Goal: Task Accomplishment & Management: Use online tool/utility

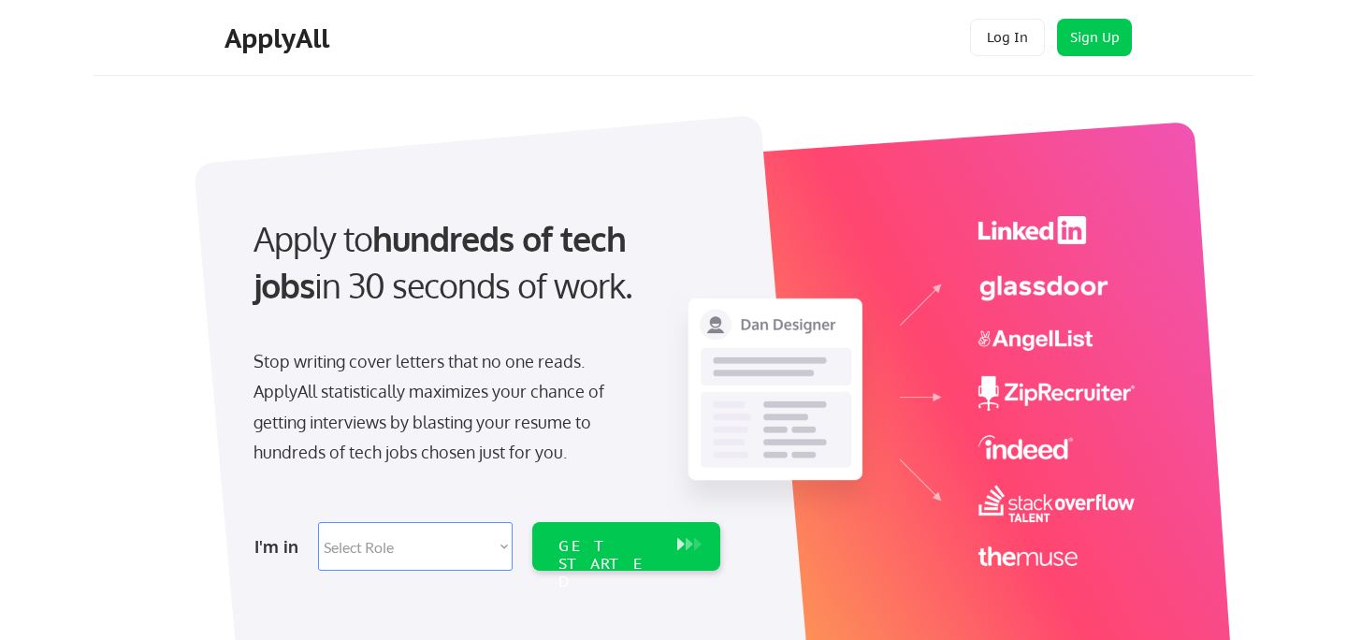
click at [426, 296] on div "Apply to hundreds of tech jobs in 30 seconds of work." at bounding box center [482, 262] width 459 height 94
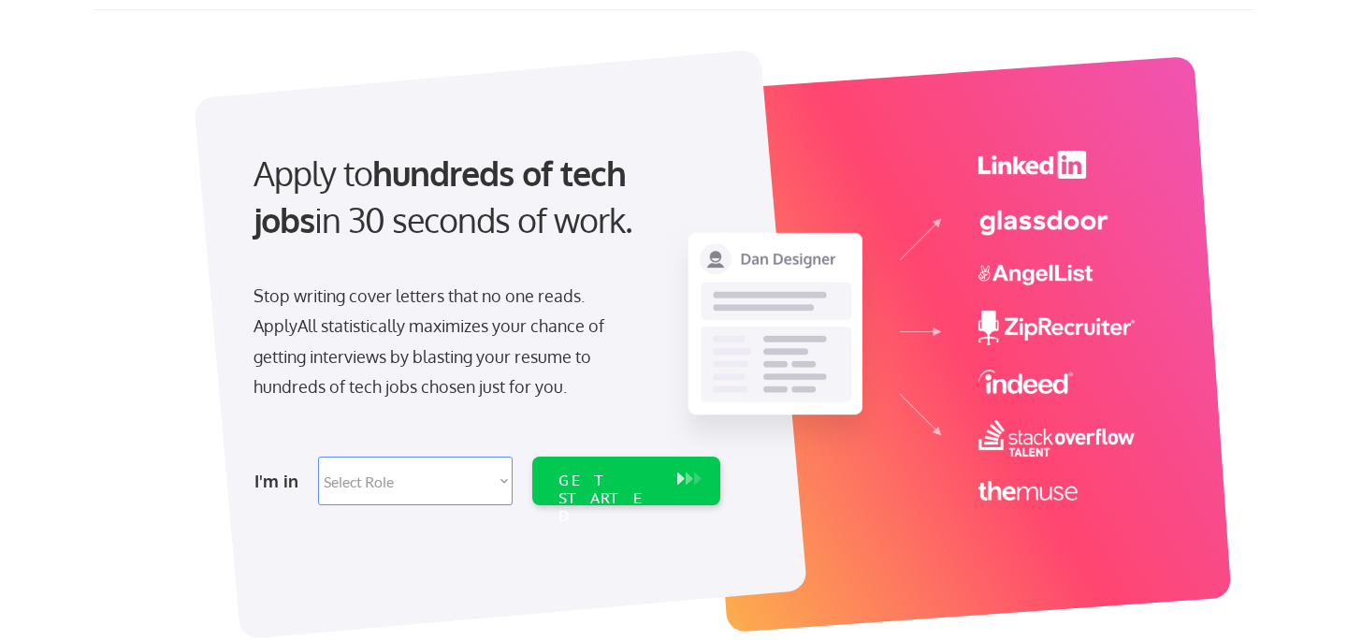
scroll to position [82, 0]
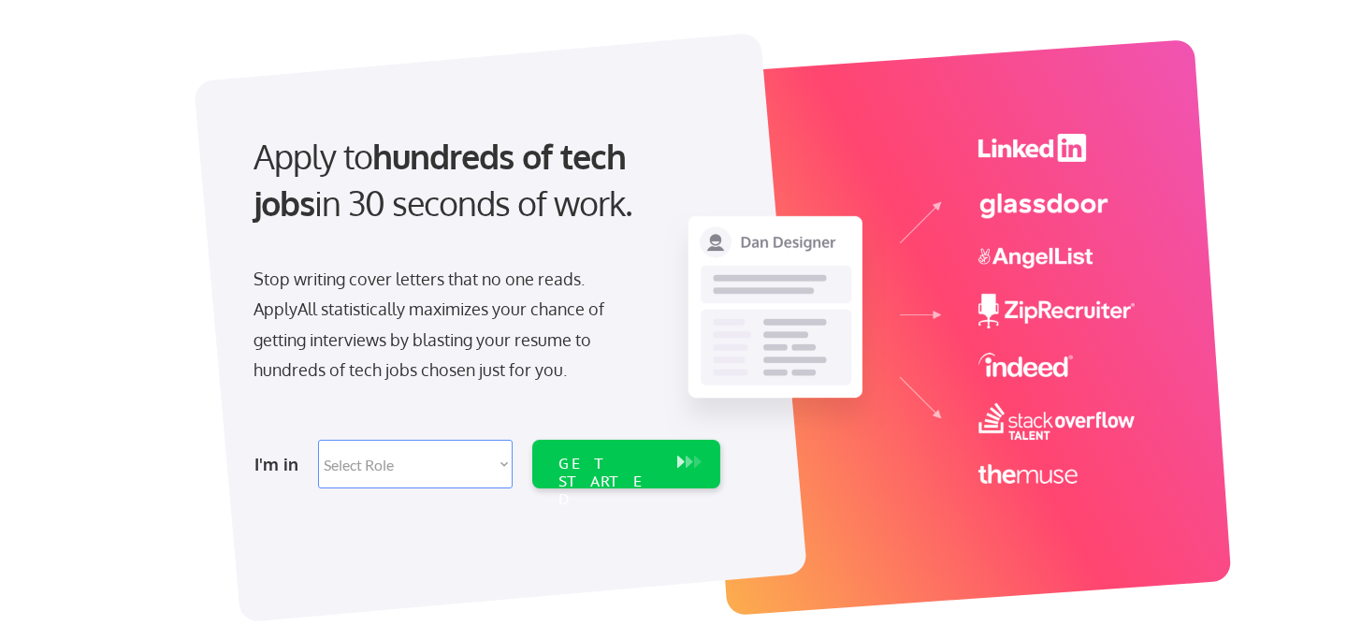
click at [452, 201] on div "Apply to hundreds of tech jobs in 30 seconds of work." at bounding box center [482, 180] width 459 height 94
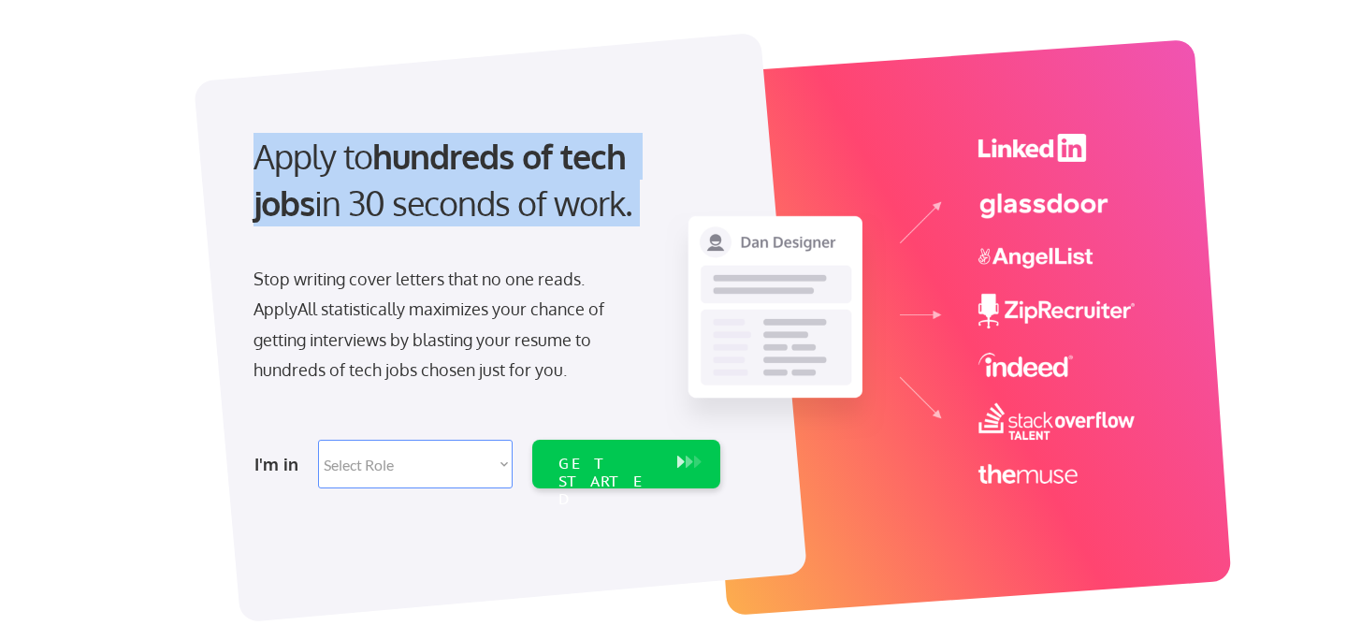
click at [452, 201] on div "Apply to hundreds of tech jobs in 30 seconds of work." at bounding box center [482, 180] width 459 height 94
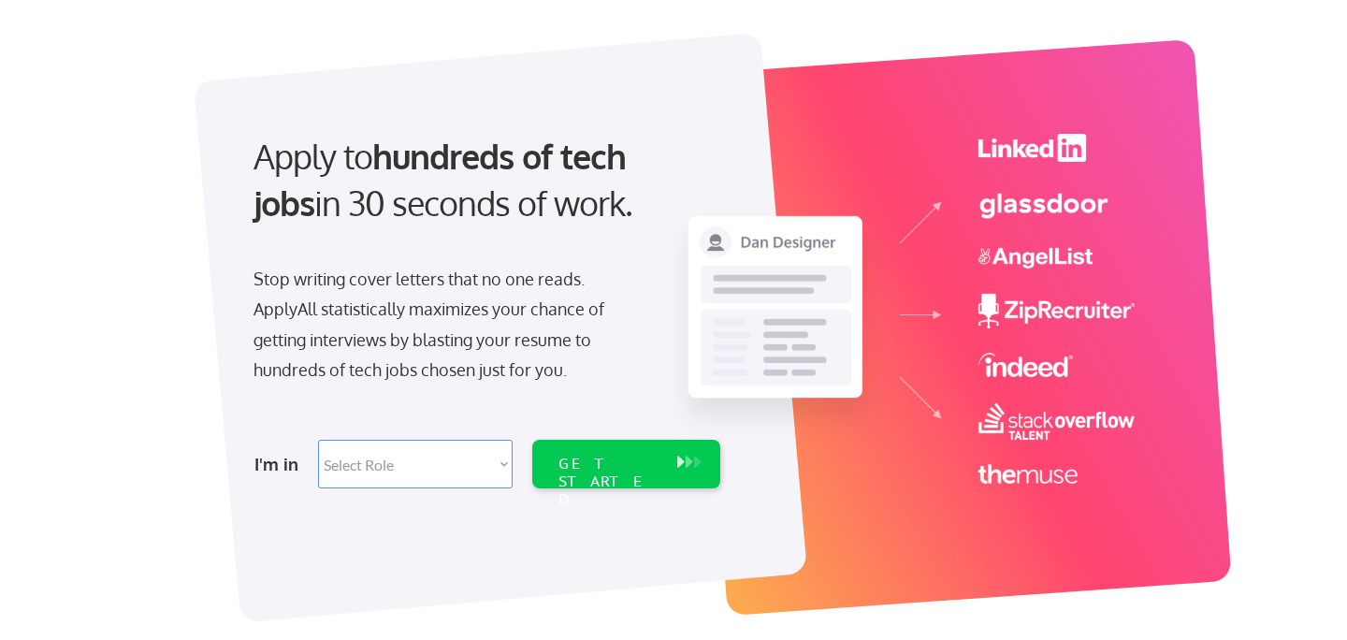
click at [476, 202] on div "Apply to hundreds of tech jobs in 30 seconds of work." at bounding box center [482, 180] width 459 height 94
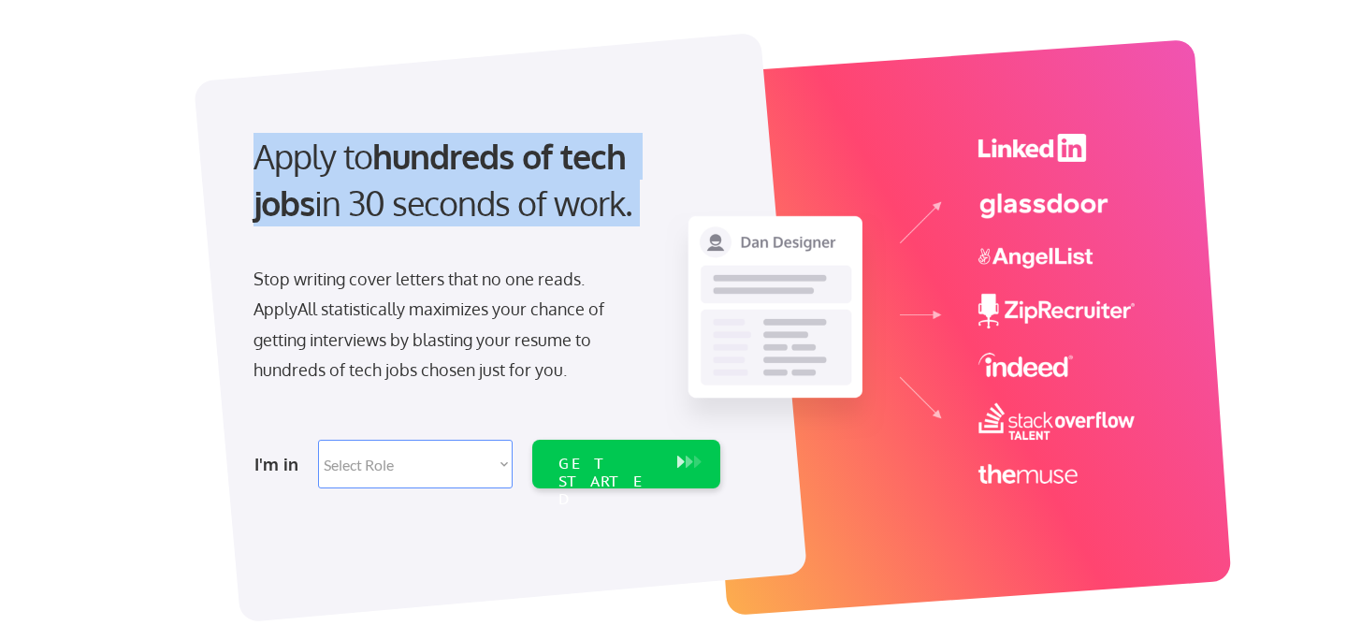
click at [476, 202] on div "Apply to hundreds of tech jobs in 30 seconds of work." at bounding box center [482, 180] width 459 height 94
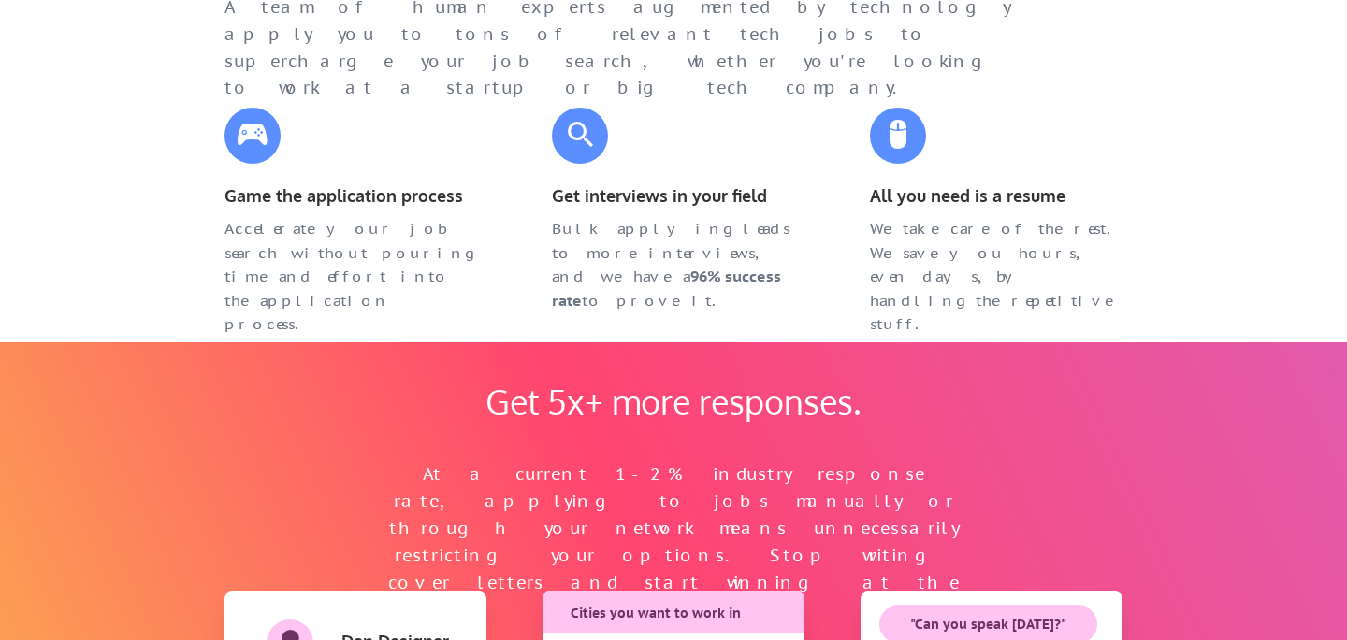
scroll to position [947, 0]
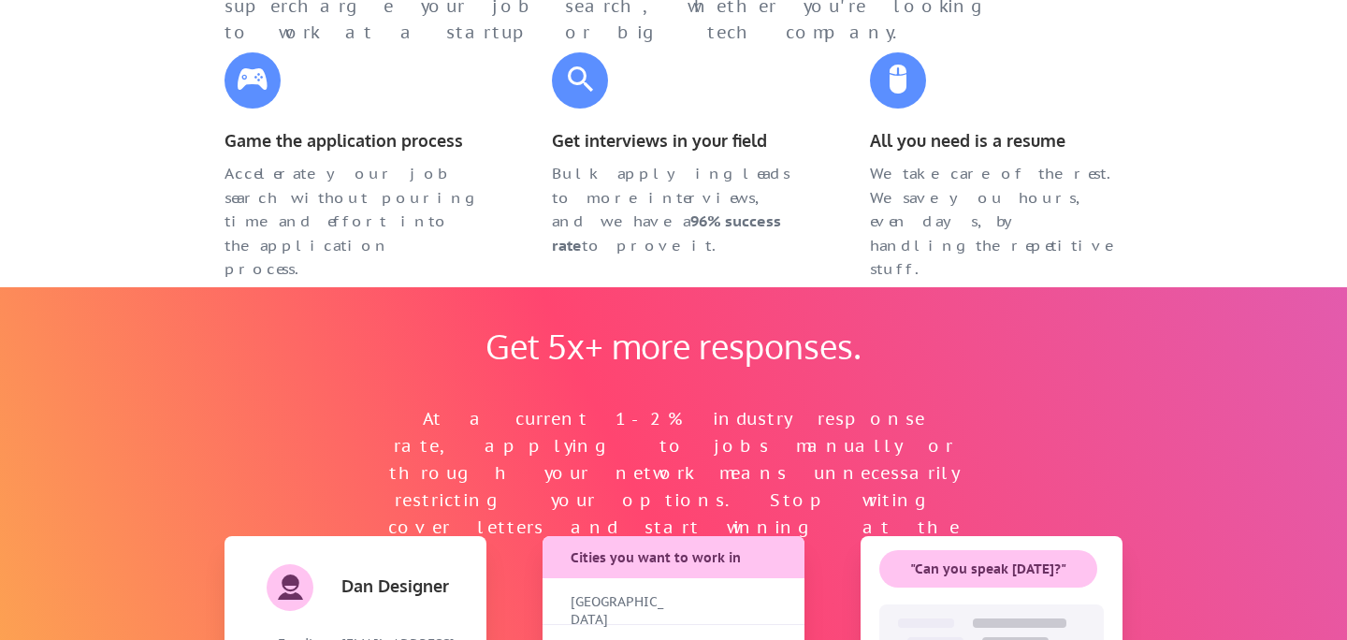
click at [502, 143] on div "Play the numbers game, and win. A team of human experts augmented by technology…" at bounding box center [673, 47] width 935 height 451
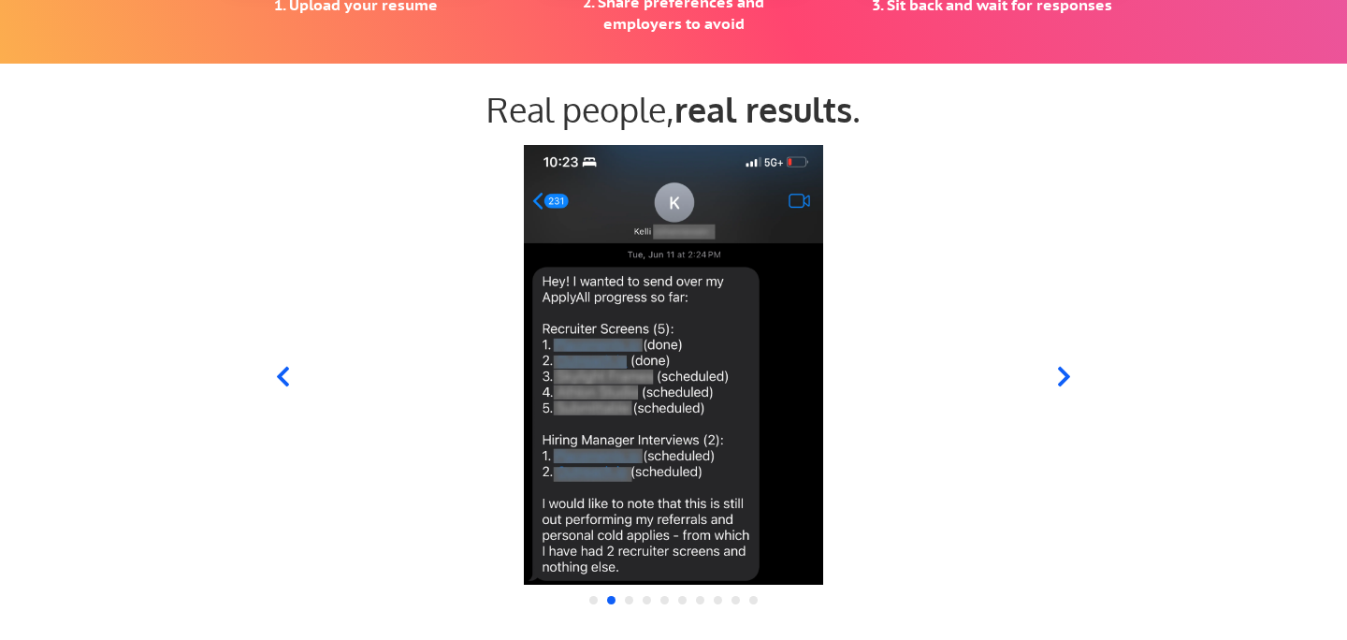
scroll to position [1807, 0]
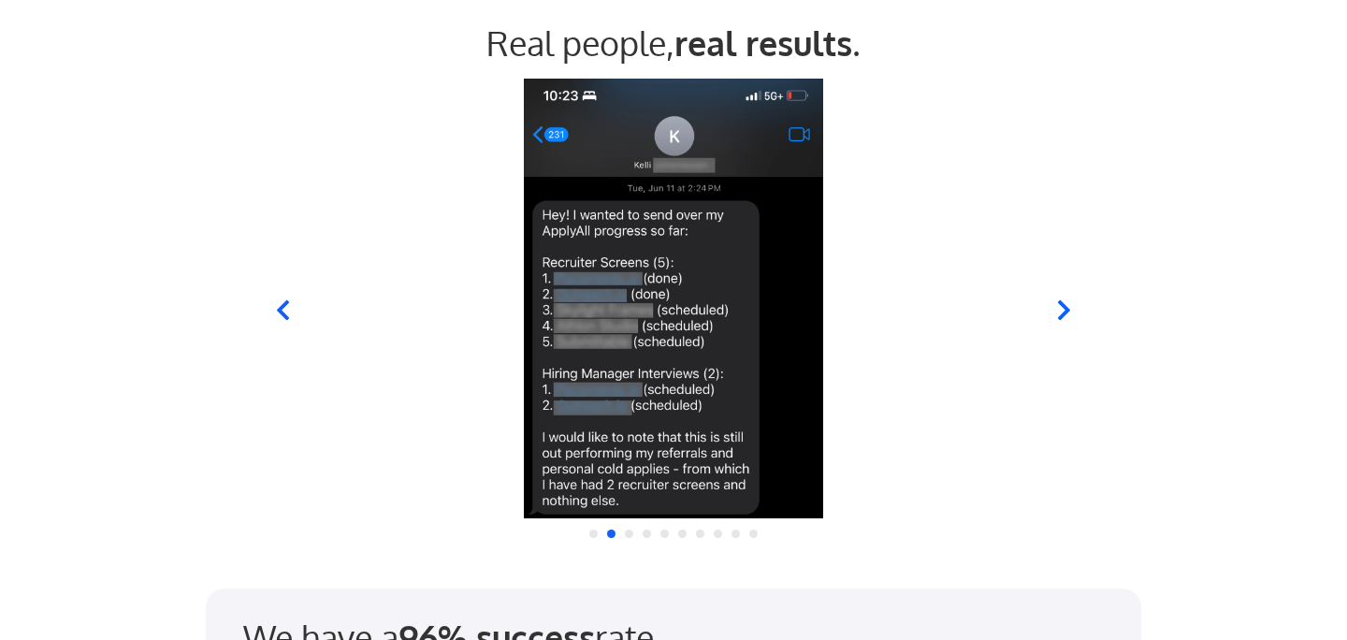
click at [1064, 315] on icon at bounding box center [1064, 310] width 12 height 20
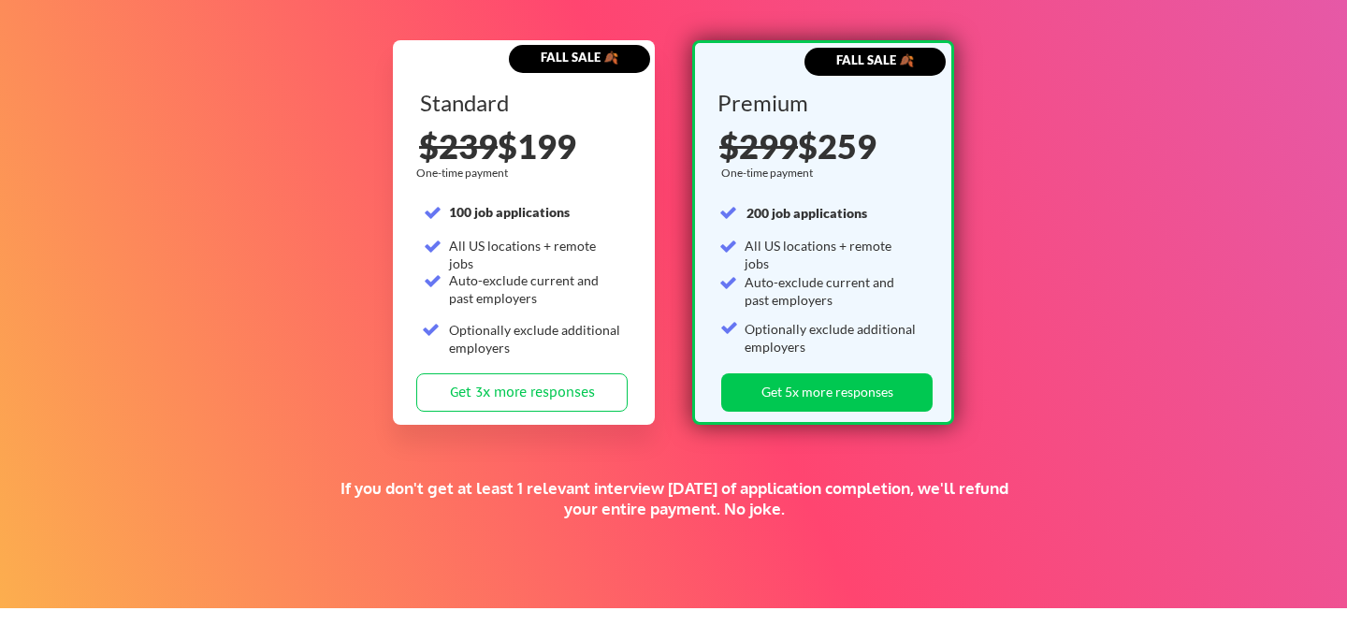
scroll to position [2954, 0]
